Goal: Find specific page/section: Find specific page/section

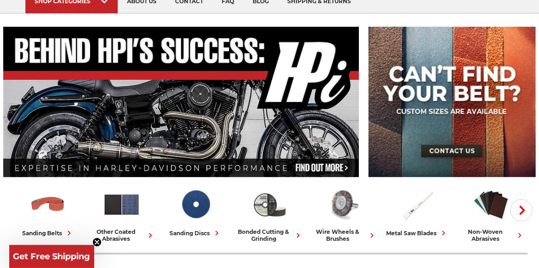
scroll to position [185, 0]
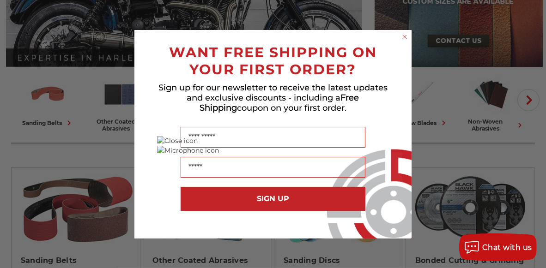
click at [404, 38] on icon "Close dialog" at bounding box center [405, 37] width 4 height 4
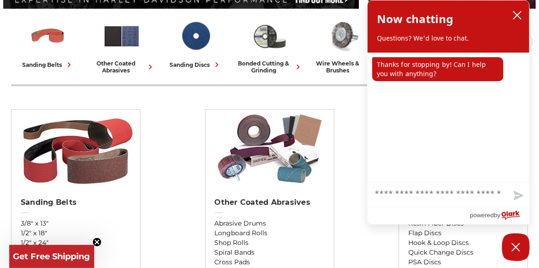
scroll to position [277, 0]
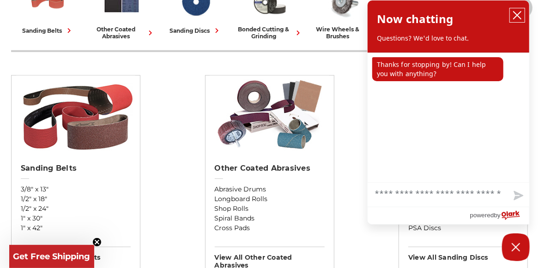
click at [518, 15] on icon "close chatbox" at bounding box center [516, 15] width 7 height 7
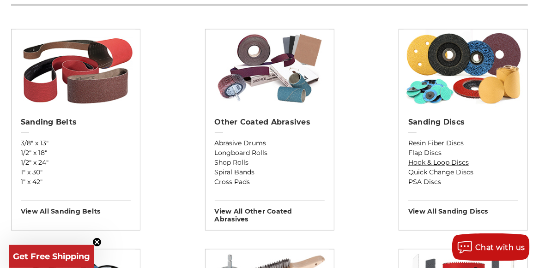
scroll to position [369, 0]
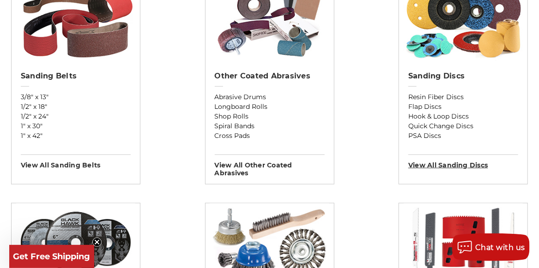
click at [436, 164] on h3 "View All sanding discs" at bounding box center [463, 162] width 110 height 15
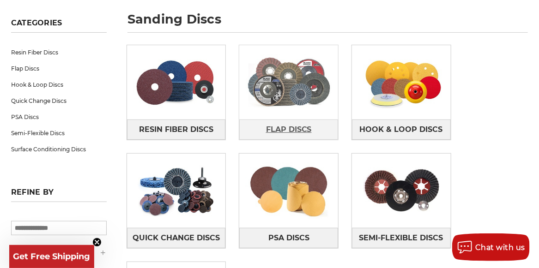
scroll to position [139, 0]
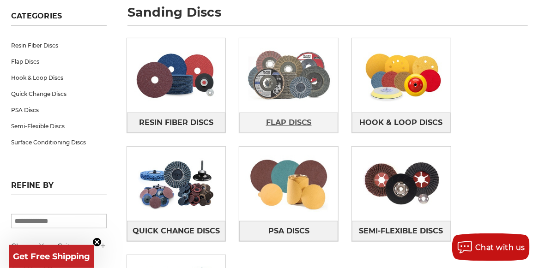
click at [279, 117] on span "Flap Discs" at bounding box center [289, 123] width 46 height 16
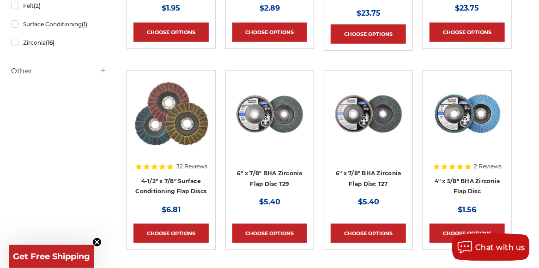
scroll to position [369, 0]
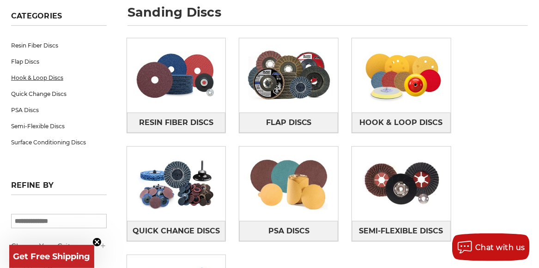
click at [47, 76] on link "Hook & Loop Discs" at bounding box center [59, 78] width 96 height 16
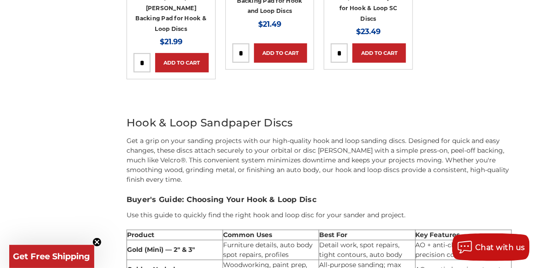
scroll to position [1524, 0]
